Goal: Check status: Check status

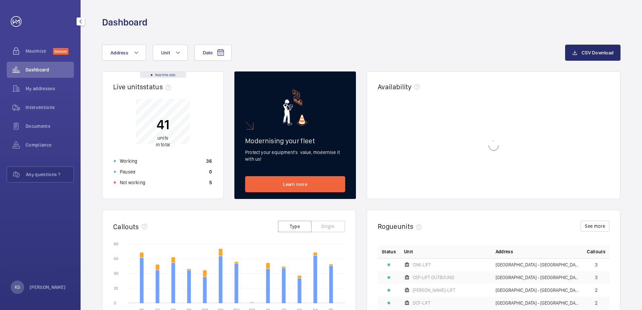
click at [40, 89] on span "My addresses" at bounding box center [50, 88] width 48 height 7
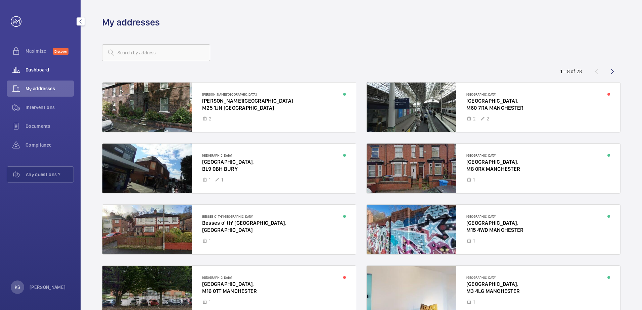
click at [41, 67] on span "Dashboard" at bounding box center [50, 69] width 48 height 7
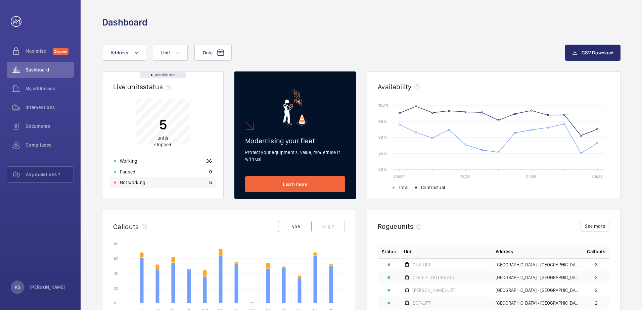
click at [140, 183] on p "Not working" at bounding box center [133, 182] width 26 height 7
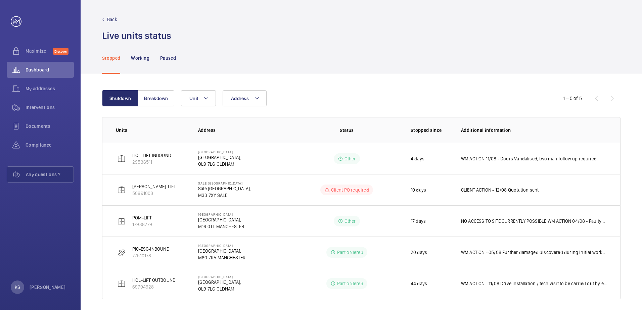
scroll to position [5, 0]
